Goal: Task Accomplishment & Management: Complete application form

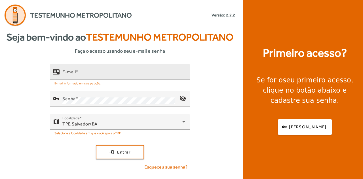
click at [71, 72] on mat-label "E-mail" at bounding box center [68, 71] width 13 height 5
click at [71, 72] on input "E-mail" at bounding box center [123, 74] width 123 height 7
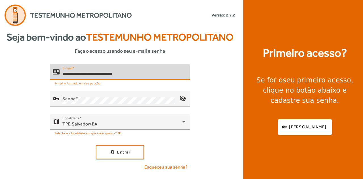
type input "**********"
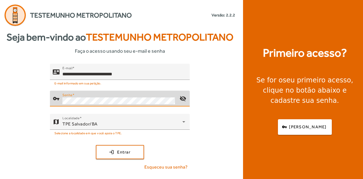
click at [190, 98] on div "**********" at bounding box center [120, 119] width 240 height 111
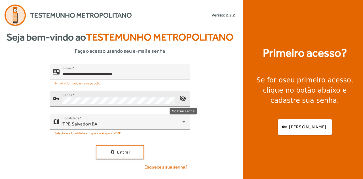
click at [185, 98] on mat-icon "visibility_off" at bounding box center [183, 99] width 14 height 14
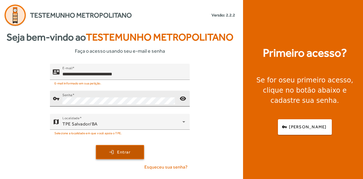
click at [107, 150] on span "submit" at bounding box center [119, 152] width 47 height 14
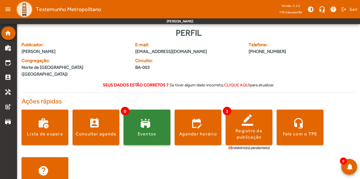
scroll to position [13, 0]
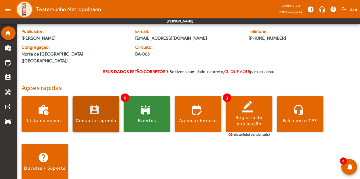
click at [103, 108] on span at bounding box center [96, 114] width 47 height 14
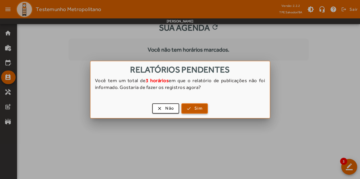
click at [195, 106] on span "Sim" at bounding box center [199, 108] width 8 height 7
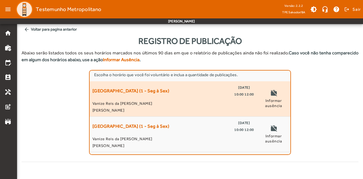
click at [214, 91] on div "[GEOGRAPHIC_DATA] (1 - Seg à Sex) [DATE] 10:00 12:00" at bounding box center [173, 91] width 162 height 14
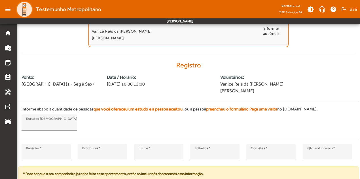
scroll to position [126, 0]
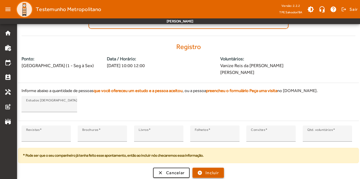
click at [207, 174] on span "Incluir" at bounding box center [212, 173] width 13 height 7
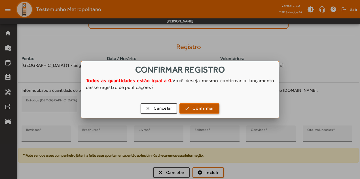
click at [191, 112] on span "button" at bounding box center [199, 109] width 39 height 14
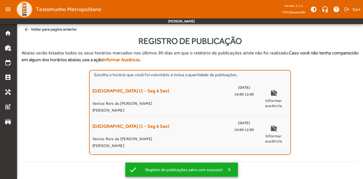
click at [191, 112] on span "[PERSON_NAME]" at bounding box center [173, 110] width 162 height 7
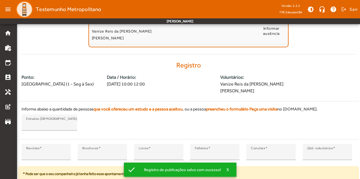
scroll to position [126, 0]
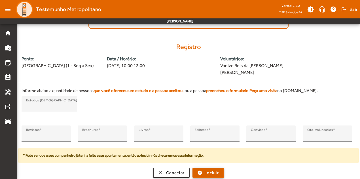
click at [200, 170] on span "submit" at bounding box center [208, 173] width 30 height 14
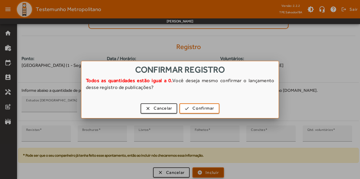
scroll to position [0, 0]
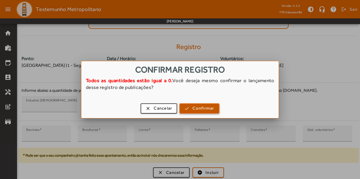
click at [200, 108] on span "Confirmar" at bounding box center [204, 108] width 22 height 7
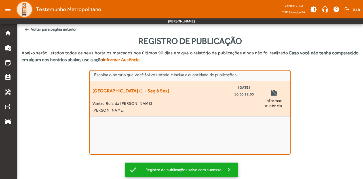
click at [190, 107] on span "Vanize Reis da [PERSON_NAME]" at bounding box center [173, 103] width 162 height 7
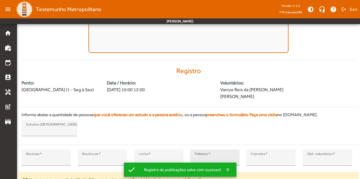
scroll to position [126, 0]
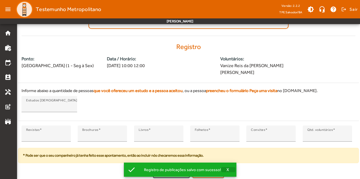
click at [229, 169] on span "button" at bounding box center [228, 170] width 14 height 14
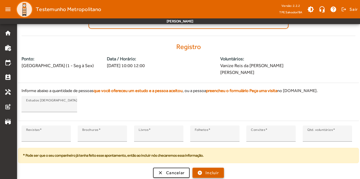
click at [216, 170] on span "Incluir" at bounding box center [212, 173] width 13 height 7
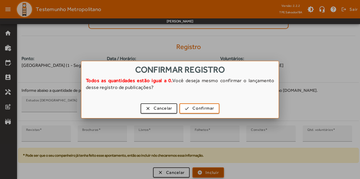
scroll to position [0, 0]
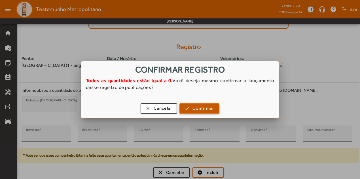
click at [205, 107] on span "Confirmar" at bounding box center [204, 108] width 22 height 7
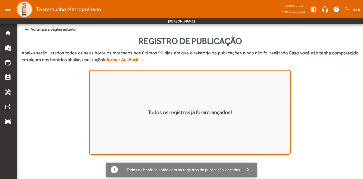
click at [47, 10] on span "Testemunho Metropolitano" at bounding box center [69, 9] width 66 height 9
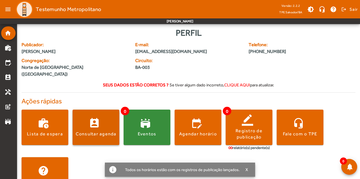
click at [94, 121] on span at bounding box center [96, 128] width 47 height 14
